Goal: Transaction & Acquisition: Purchase product/service

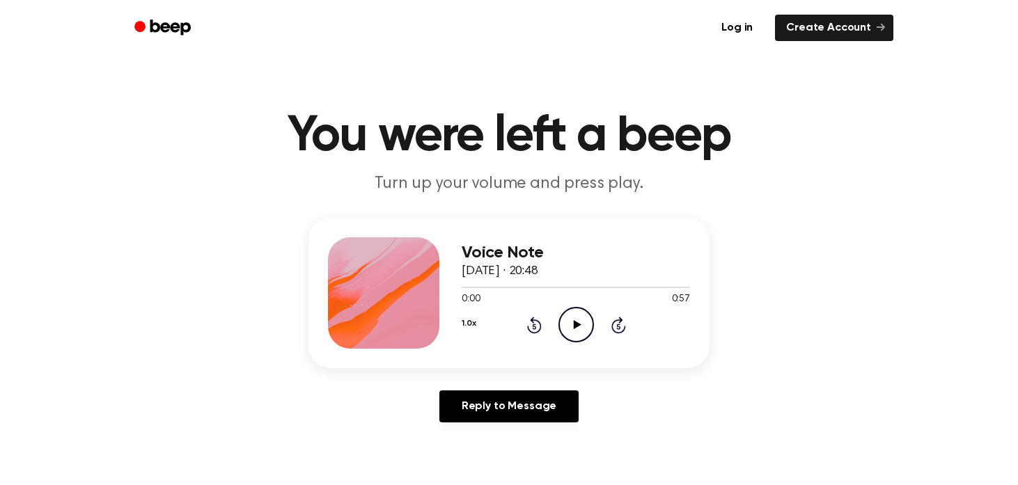
click at [575, 326] on icon at bounding box center [577, 324] width 8 height 9
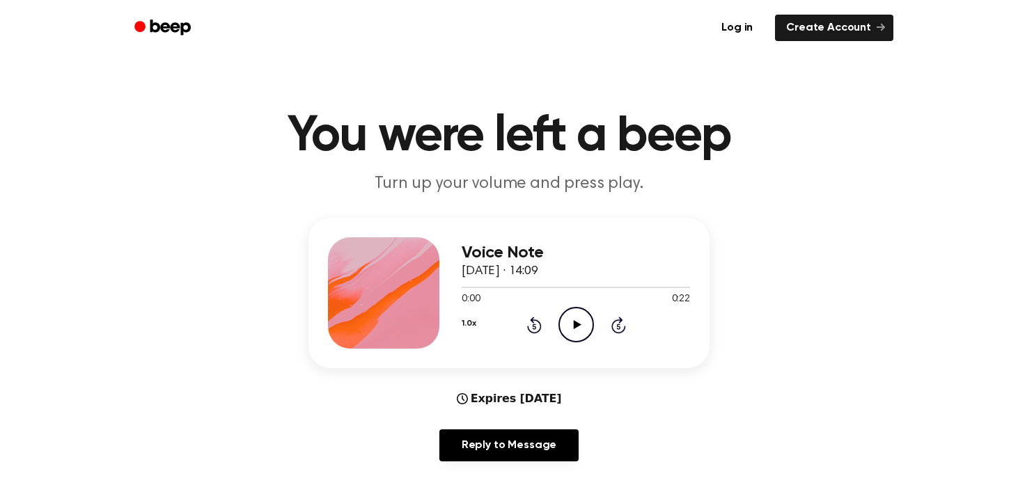
click at [580, 316] on icon "Play Audio" at bounding box center [577, 325] width 36 height 36
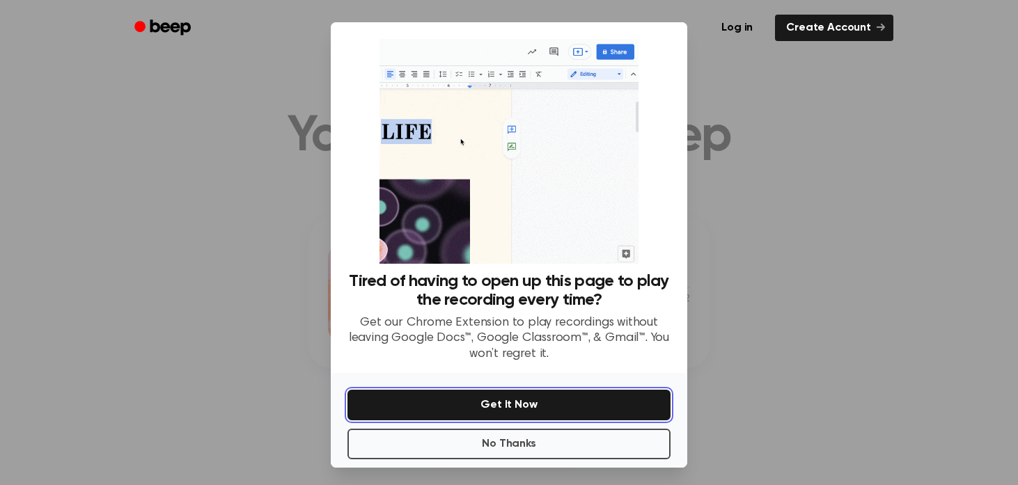
click at [525, 412] on button "Get It Now" at bounding box center [509, 405] width 323 height 31
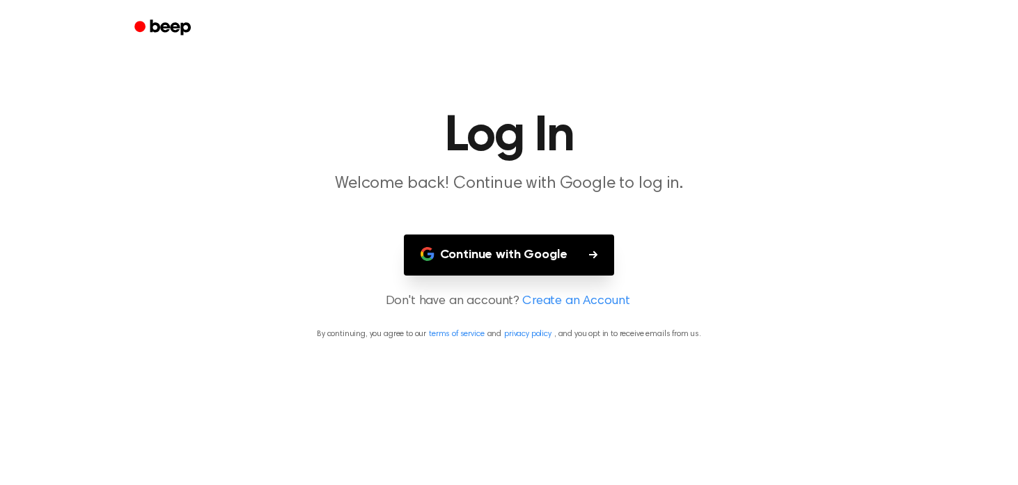
click at [520, 258] on button "Continue with Google" at bounding box center [509, 255] width 211 height 41
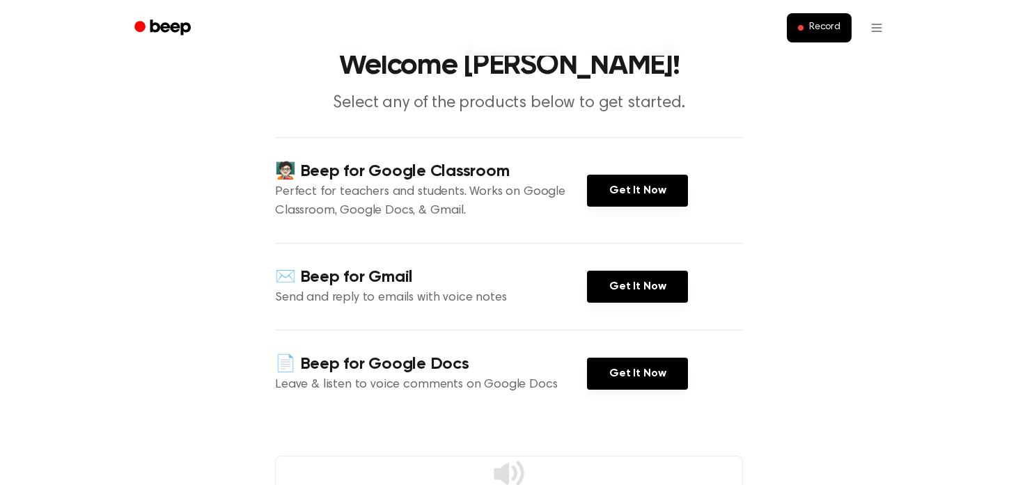
scroll to position [58, 0]
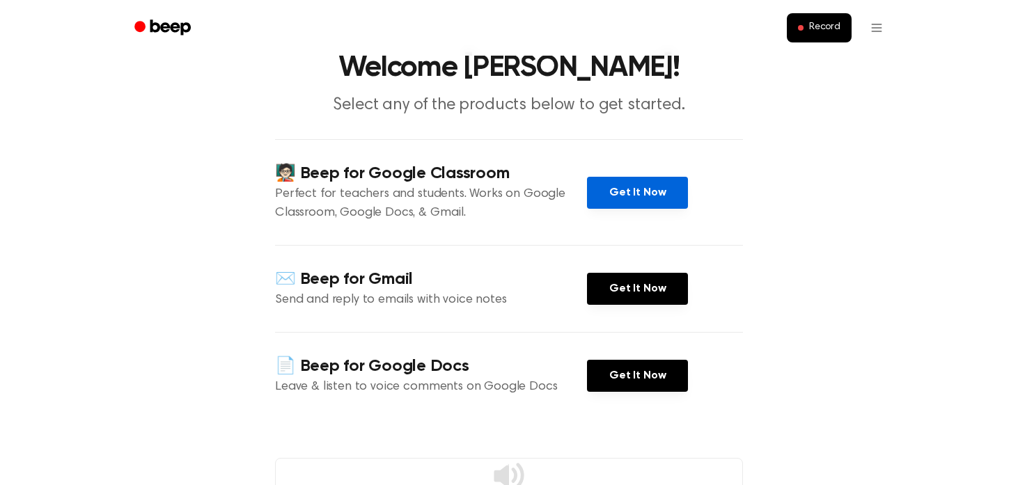
click at [634, 195] on link "Get It Now" at bounding box center [637, 193] width 101 height 32
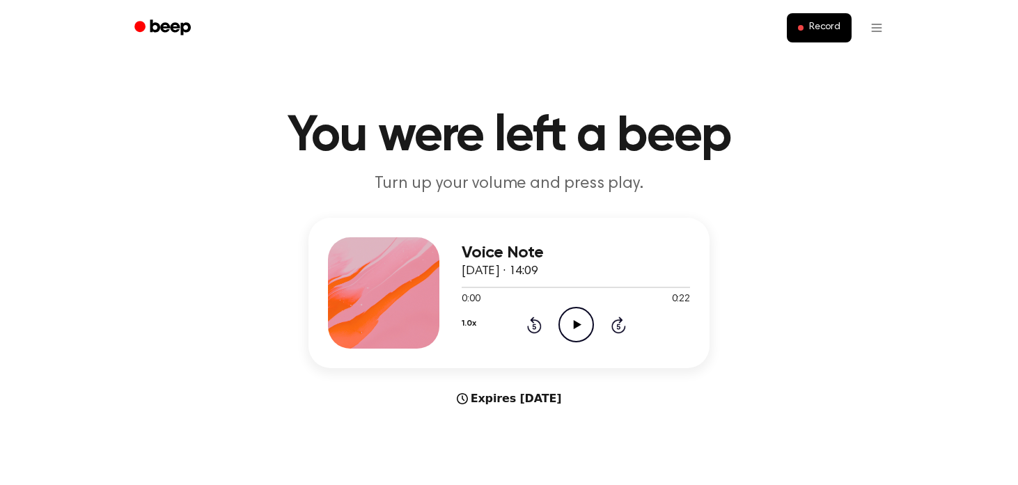
click at [580, 322] on icon "Play Audio" at bounding box center [577, 325] width 36 height 36
